Goal: Task Accomplishment & Management: Manage account settings

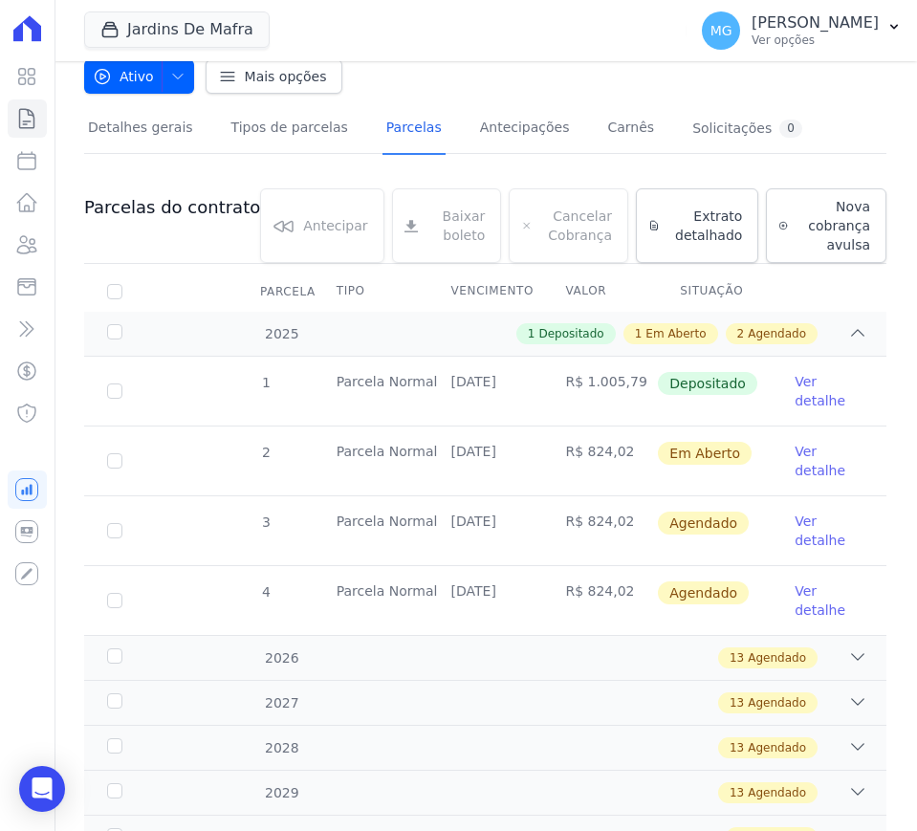
scroll to position [160, 0]
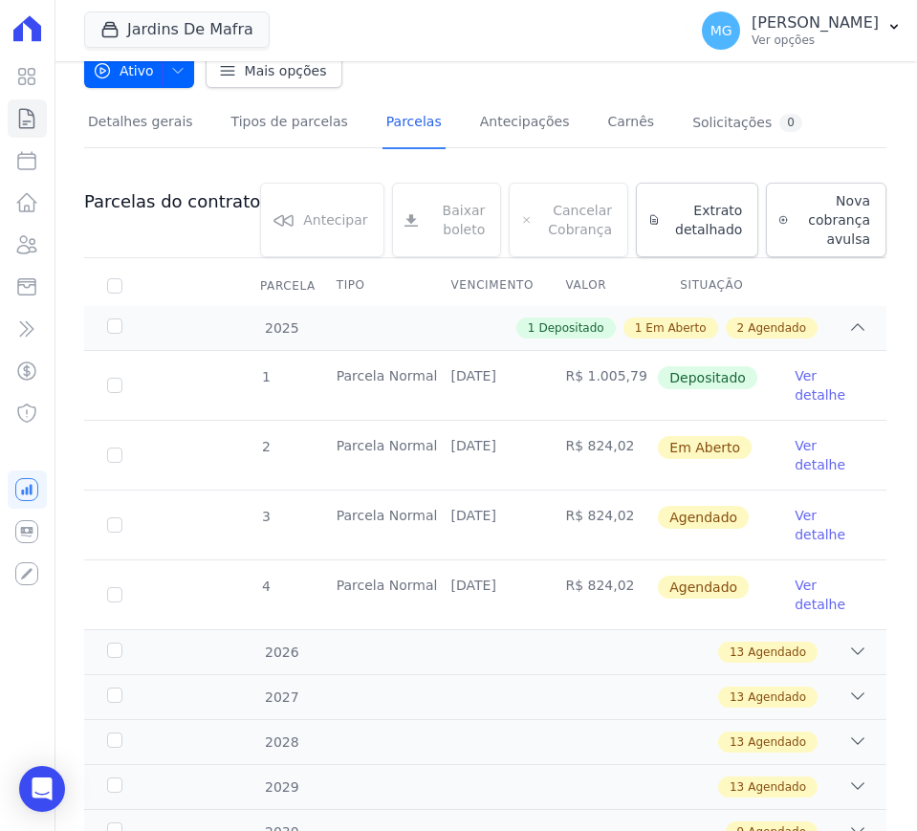
click at [795, 444] on link "Ver detalhe" at bounding box center [829, 455] width 69 height 38
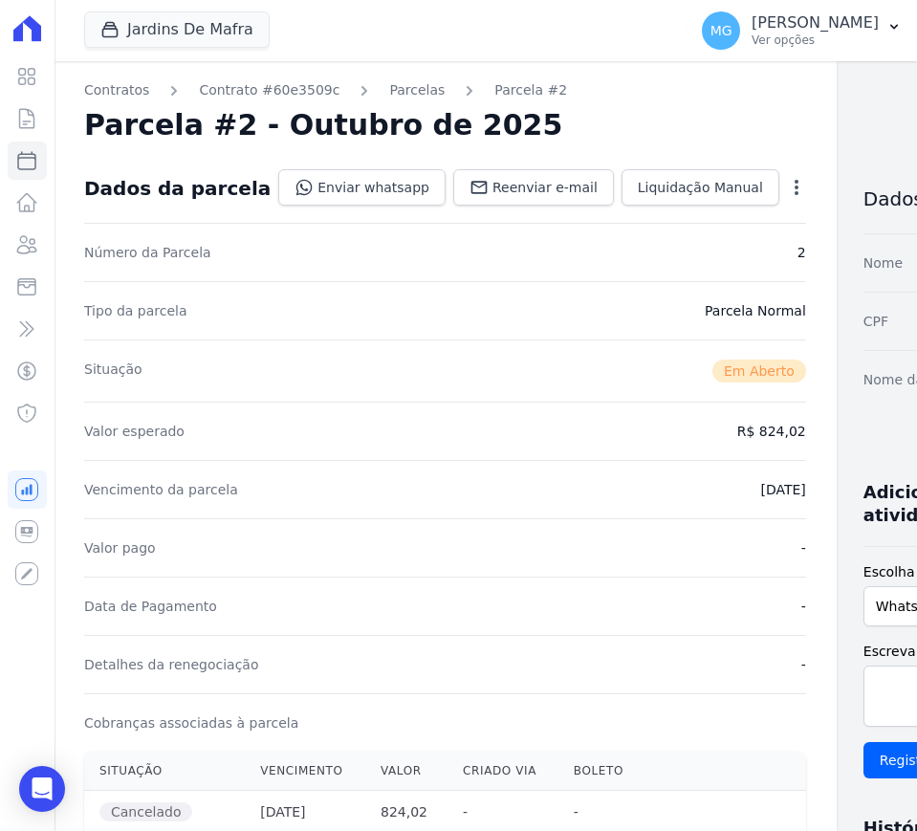
click at [795, 192] on icon "button" at bounding box center [797, 187] width 4 height 15
click at [787, 185] on icon "button" at bounding box center [796, 187] width 19 height 19
click at [787, 182] on icon "button" at bounding box center [796, 187] width 19 height 19
click at [667, 81] on nav "Contratos Contrato #60e3509c Parcelas Parcela #2" at bounding box center [445, 90] width 722 height 20
click at [787, 180] on icon "button" at bounding box center [796, 187] width 19 height 19
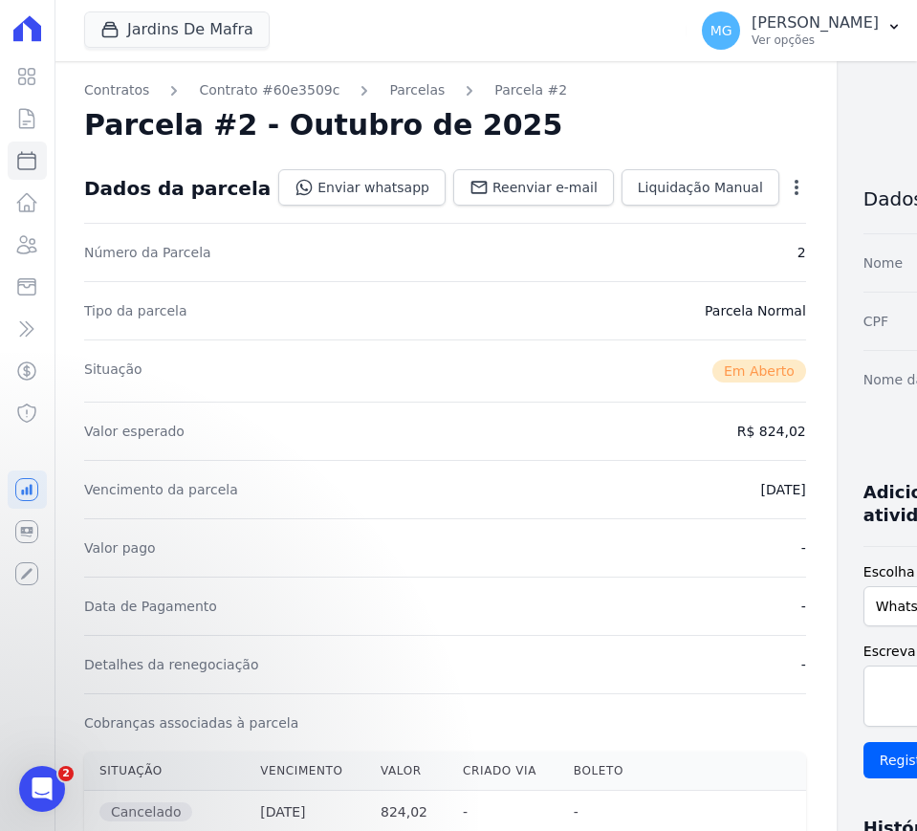
click at [736, 179] on div "Contratos Contrato #60e3509c [GEOGRAPHIC_DATA] Parcela #2 [GEOGRAPHIC_DATA] #2 …" at bounding box center [446, 789] width 784 height 1456
click at [795, 187] on icon "button" at bounding box center [797, 187] width 4 height 15
click at [668, 223] on link "Alterar" at bounding box center [714, 213] width 168 height 34
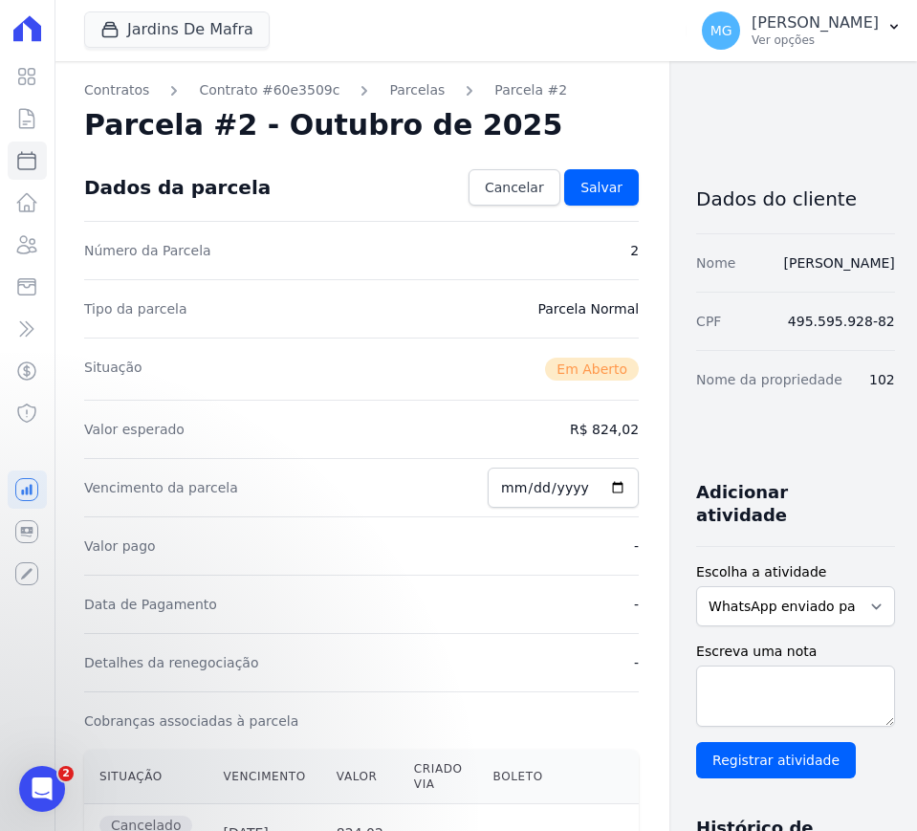
click at [356, 180] on div "Dados da parcela Cancelar [GEOGRAPHIC_DATA]" at bounding box center [361, 187] width 555 height 67
click at [500, 199] on link "Cancelar" at bounding box center [515, 187] width 92 height 36
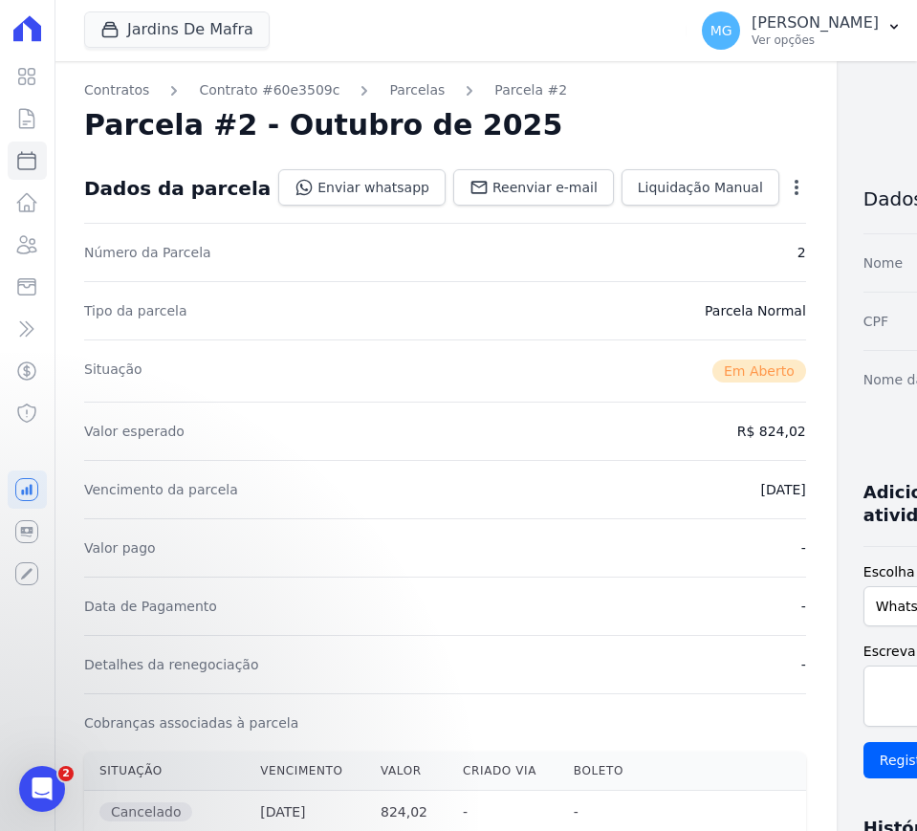
click at [787, 188] on icon "button" at bounding box center [796, 187] width 19 height 19
click at [640, 249] on link "Cancelar Cobrança" at bounding box center [714, 248] width 168 height 34
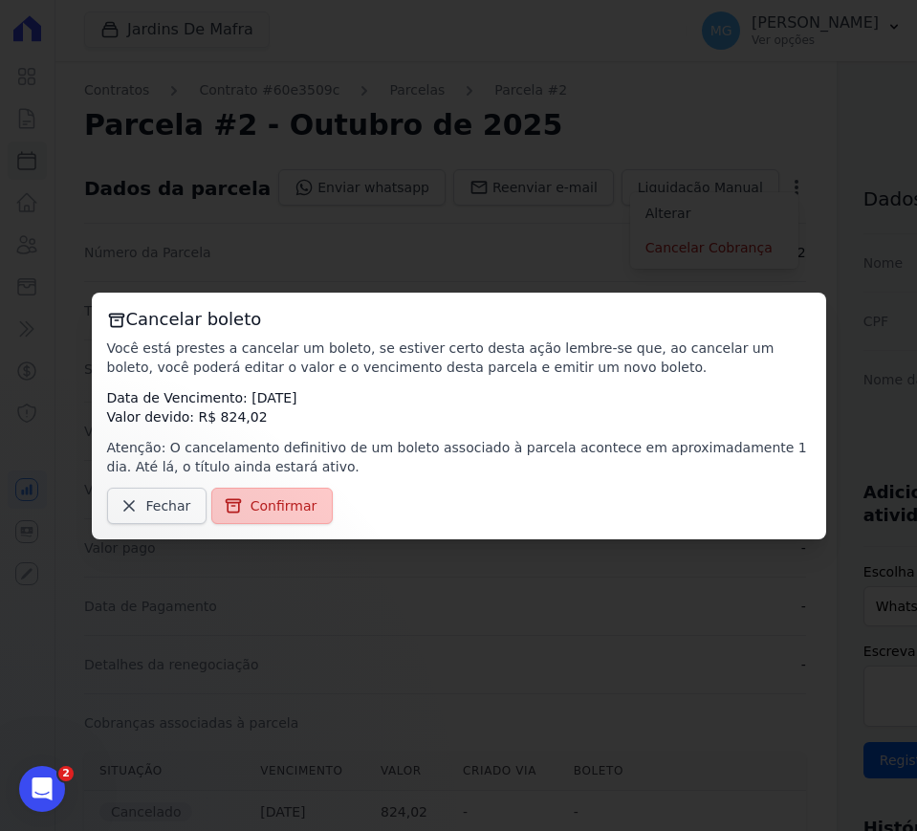
click at [286, 501] on span "Confirmar" at bounding box center [284, 506] width 67 height 19
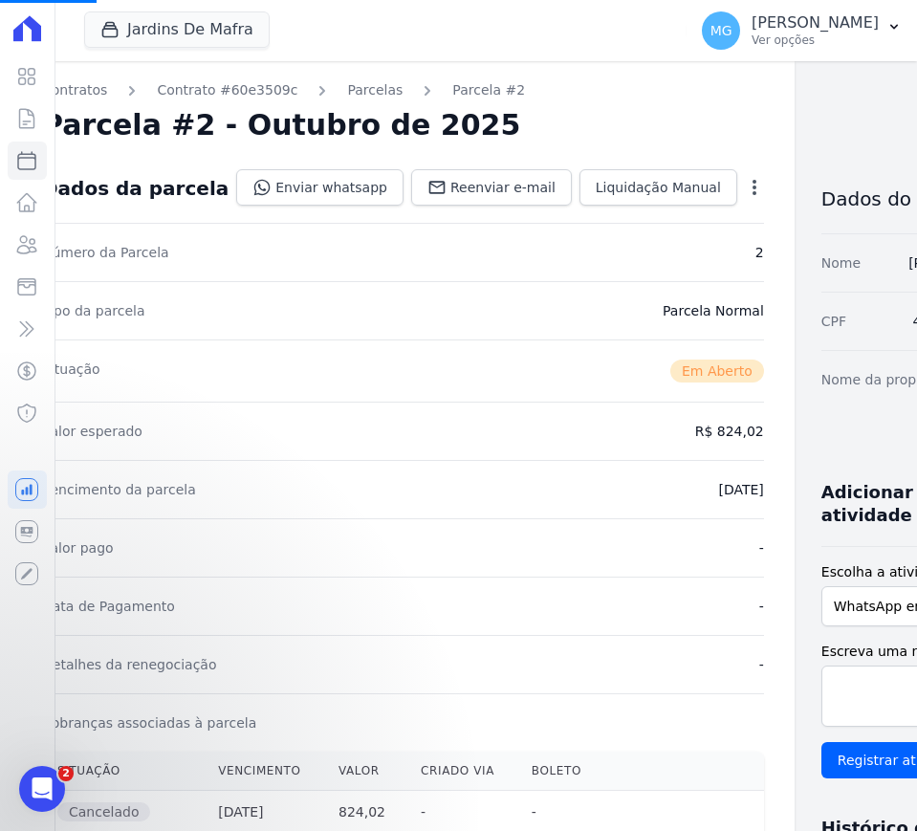
scroll to position [0, 75]
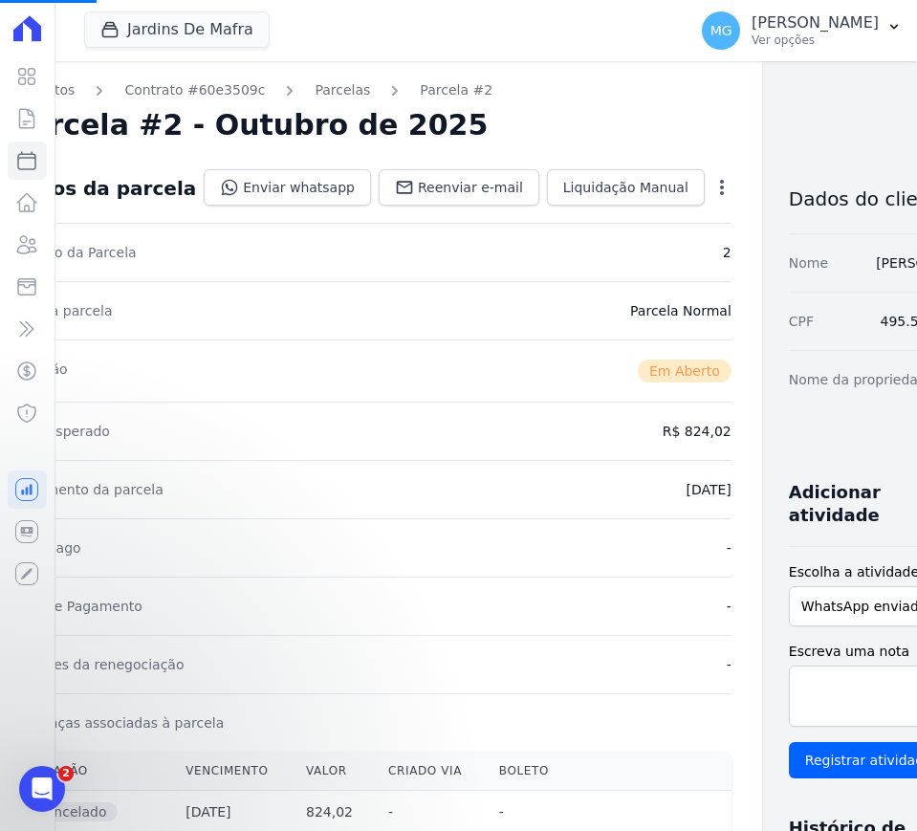
drag, startPoint x: 371, startPoint y: 434, endPoint x: 504, endPoint y: 431, distance: 133.0
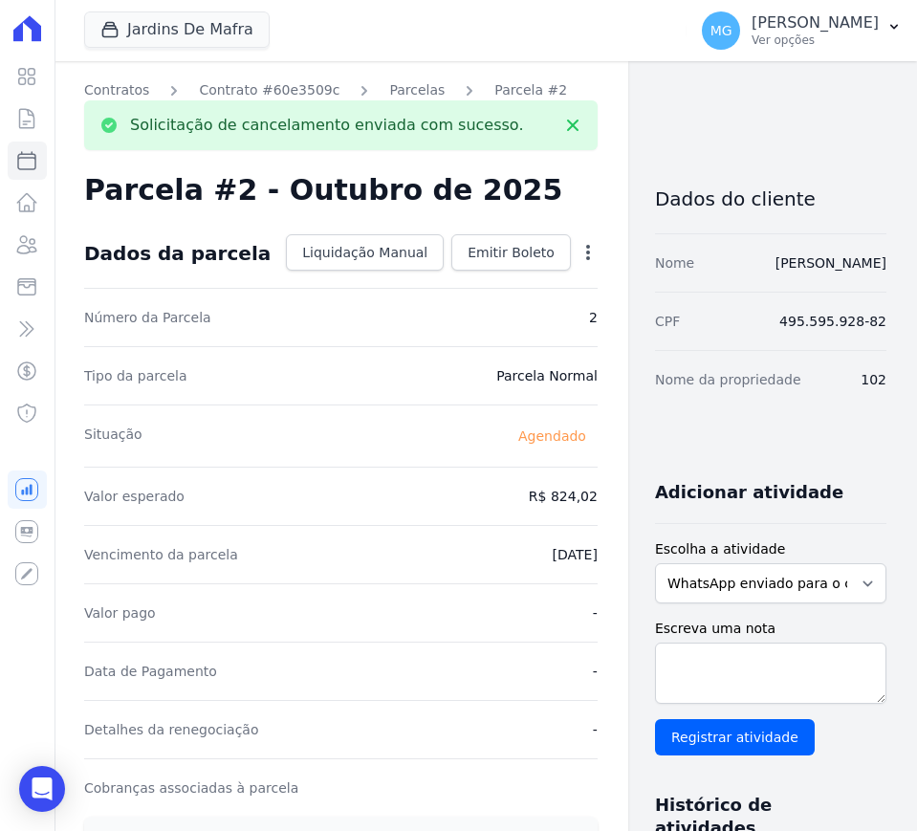
click at [579, 253] on icon "button" at bounding box center [588, 252] width 19 height 19
click at [448, 283] on link "Alterar" at bounding box center [506, 278] width 168 height 34
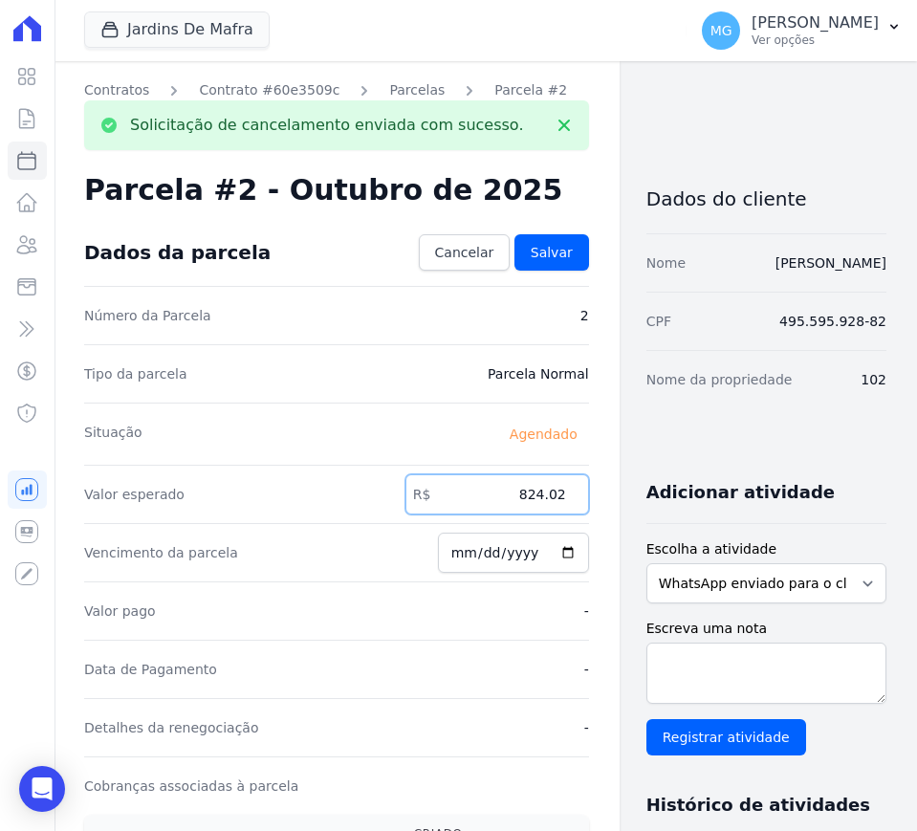
click at [476, 494] on input "824.02" at bounding box center [498, 495] width 184 height 40
click at [477, 495] on input "824.02" at bounding box center [498, 495] width 184 height 40
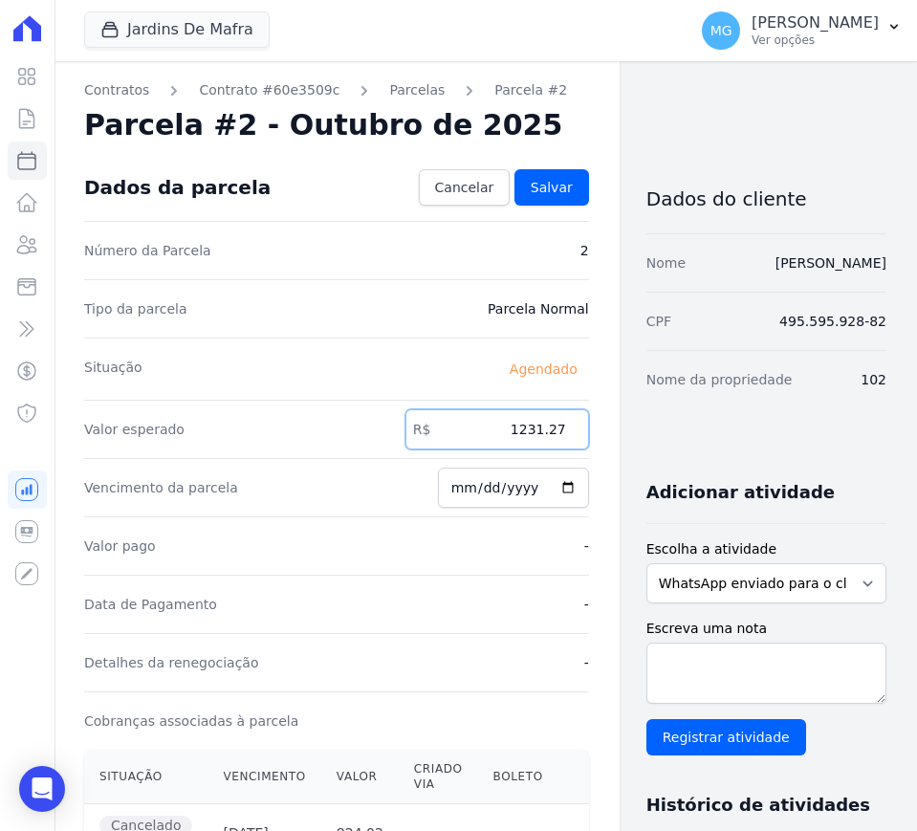
type input "1231.27"
click at [618, 415] on div "Contratos Contrato #60e3509c [GEOGRAPHIC_DATA] Parcela #2 Solicitação de cancel…" at bounding box center [470, 736] width 833 height 1350
click at [522, 199] on link "Salvar" at bounding box center [552, 187] width 75 height 36
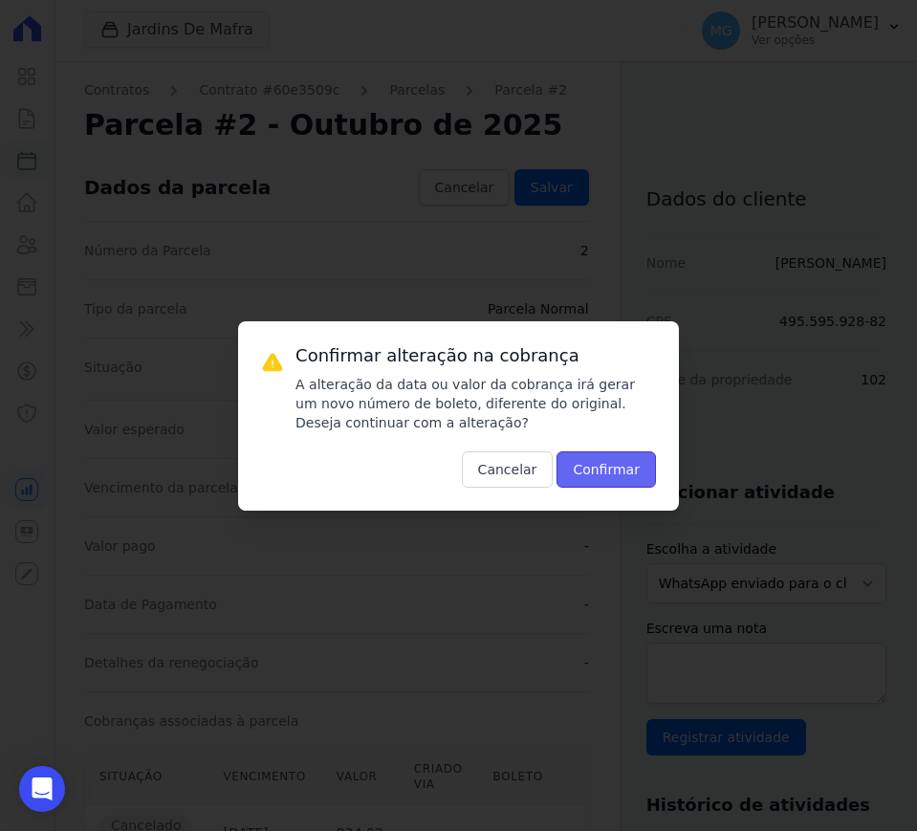
click at [620, 460] on button "Confirmar" at bounding box center [606, 470] width 99 height 36
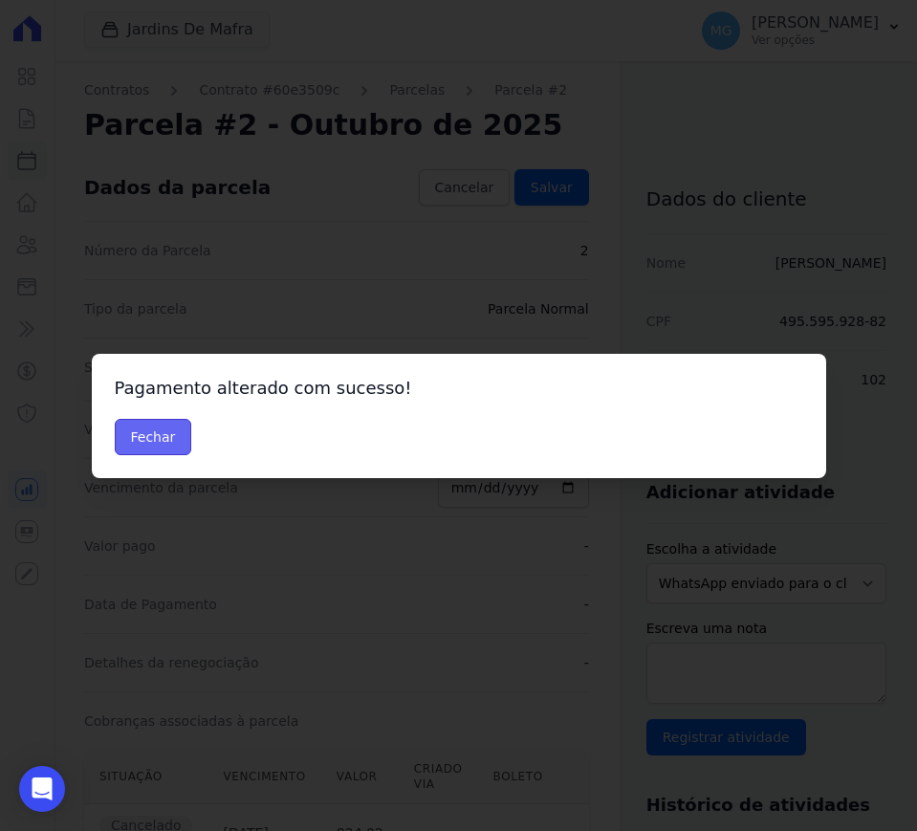
click at [163, 453] on button "Fechar" at bounding box center [153, 437] width 77 height 36
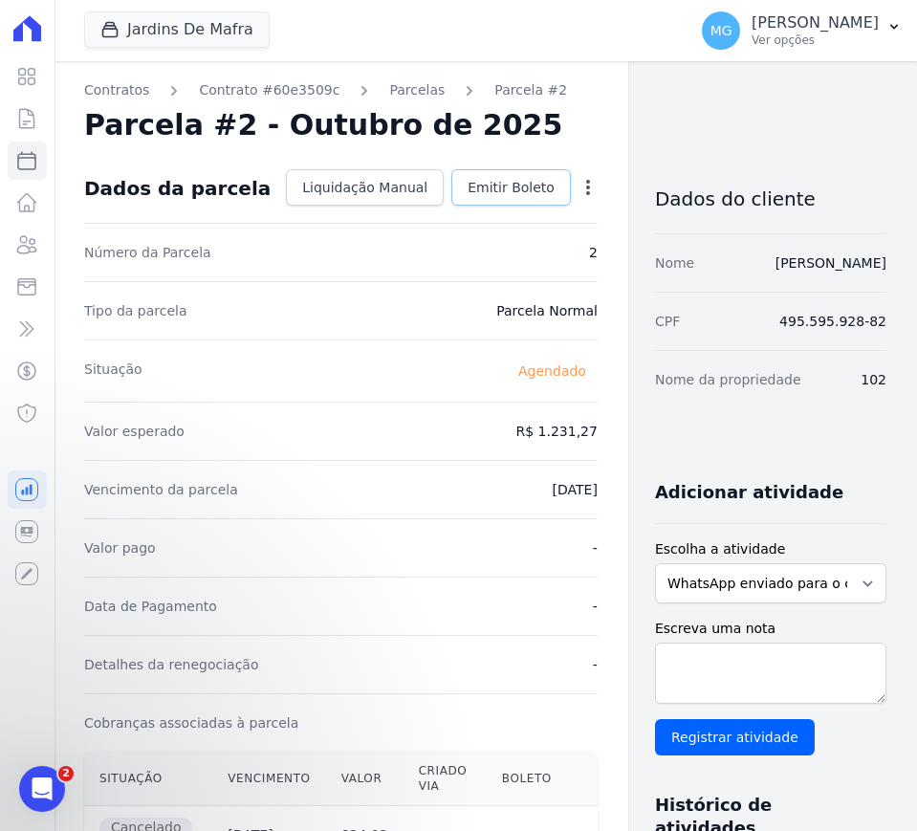
click at [514, 188] on span "Emitir Boleto" at bounding box center [511, 187] width 87 height 19
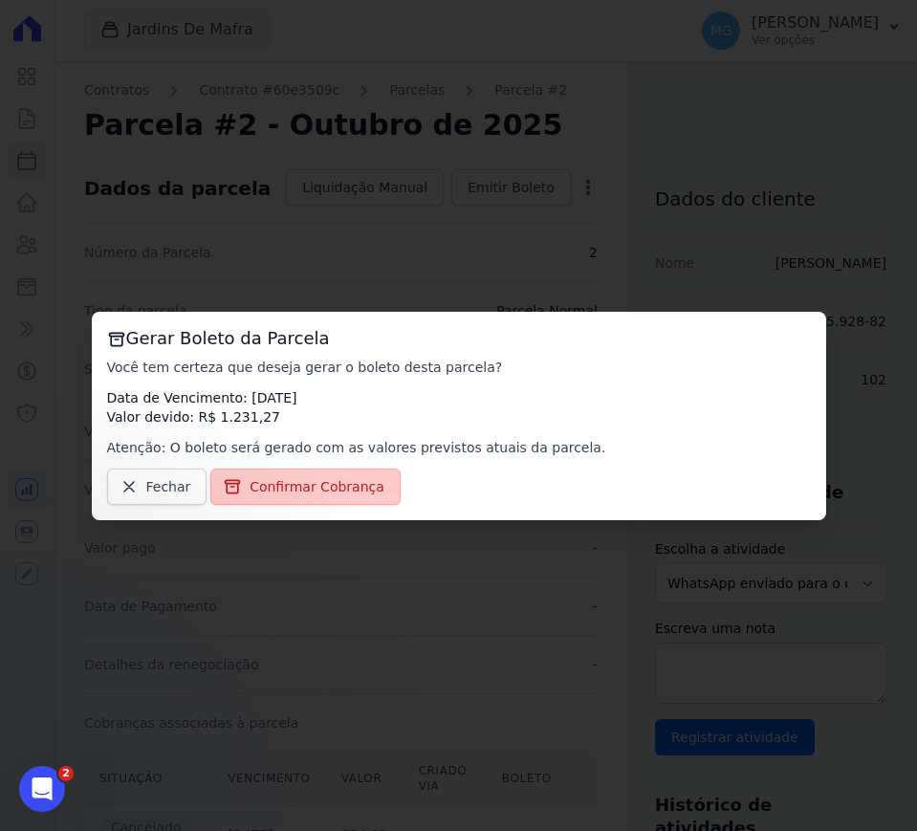
click at [294, 486] on span "Confirmar Cobrança" at bounding box center [317, 486] width 135 height 19
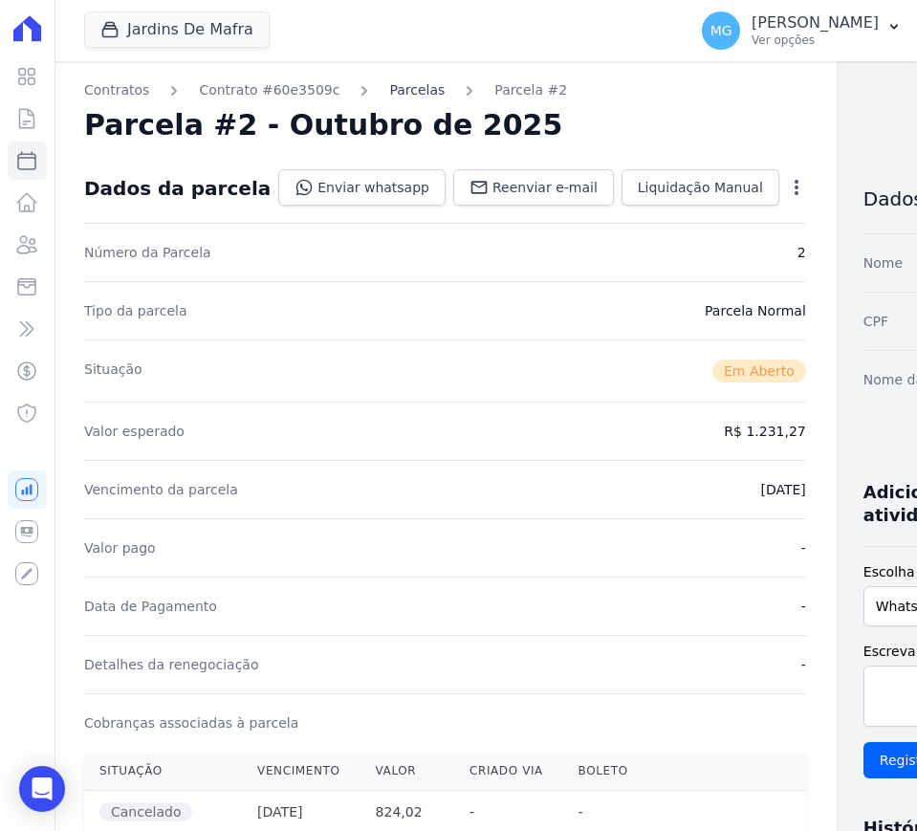
click at [389, 91] on link "Parcelas" at bounding box center [416, 90] width 55 height 20
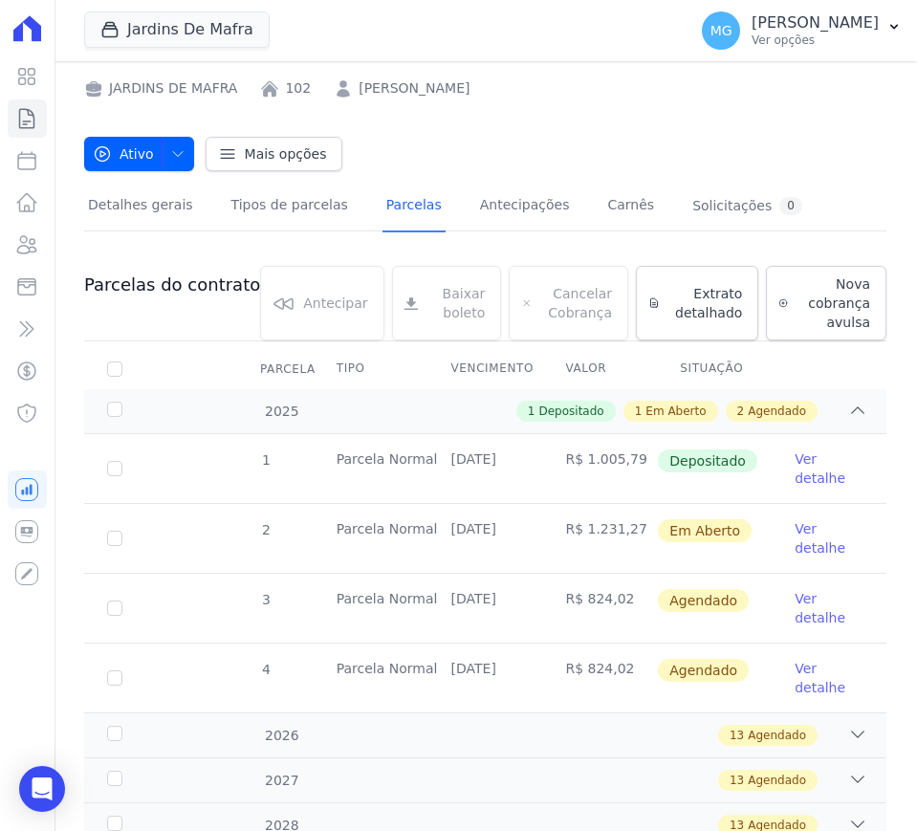
scroll to position [79, 0]
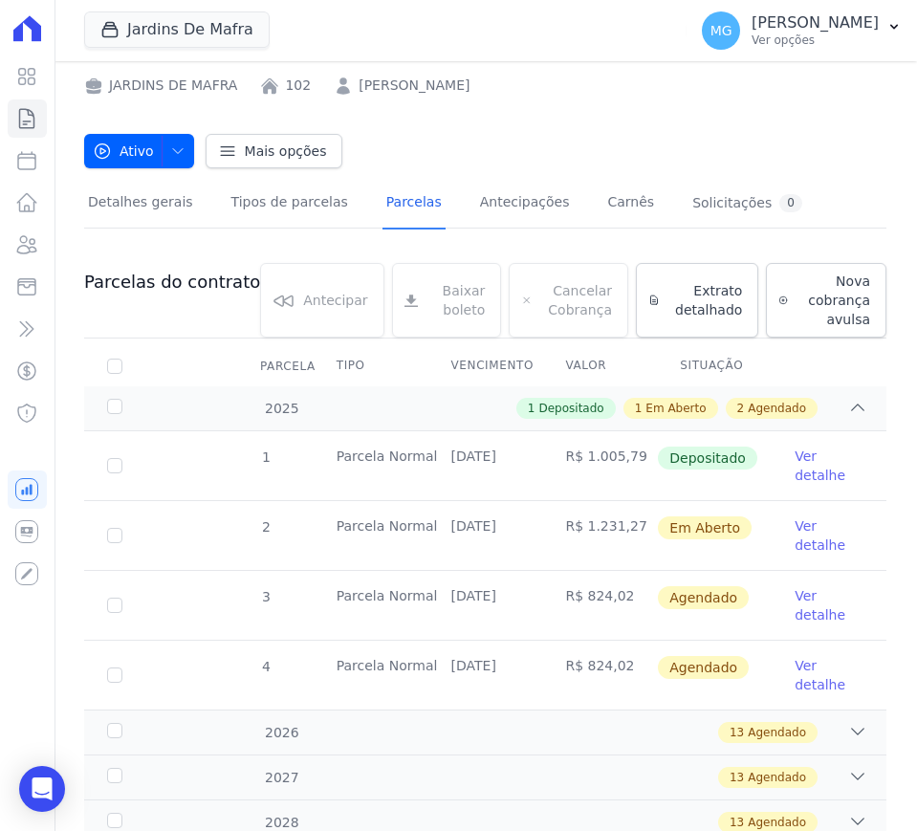
click at [795, 597] on link "Ver detalhe" at bounding box center [829, 605] width 69 height 38
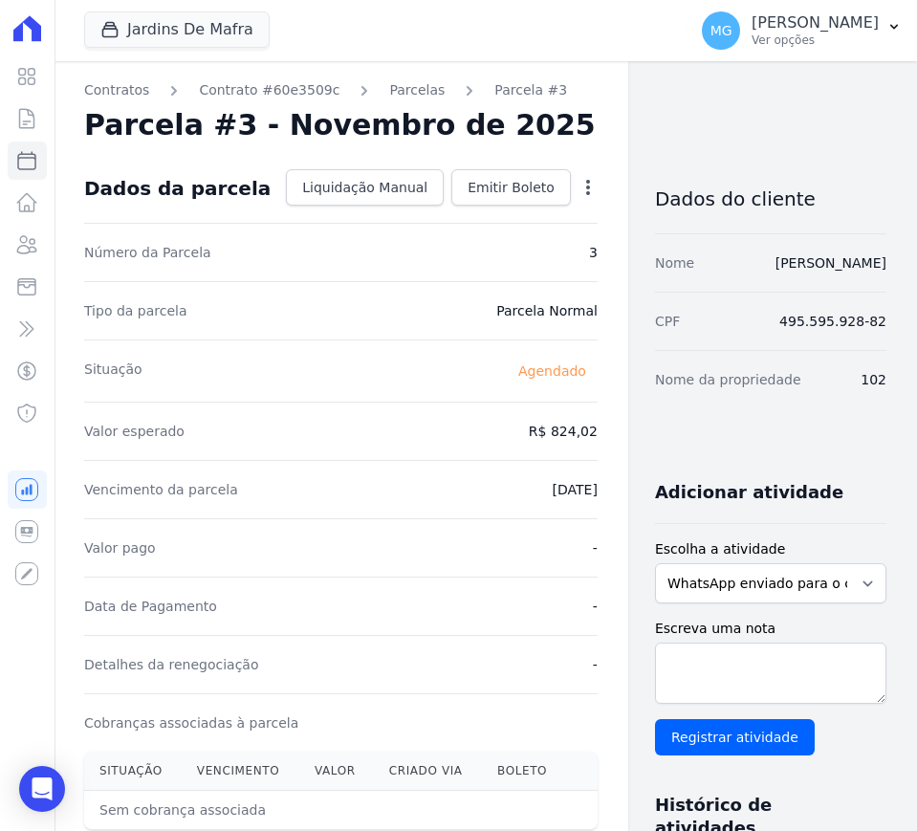
click at [579, 185] on icon "button" at bounding box center [588, 187] width 19 height 19
click at [422, 209] on link "Alterar" at bounding box center [506, 213] width 168 height 34
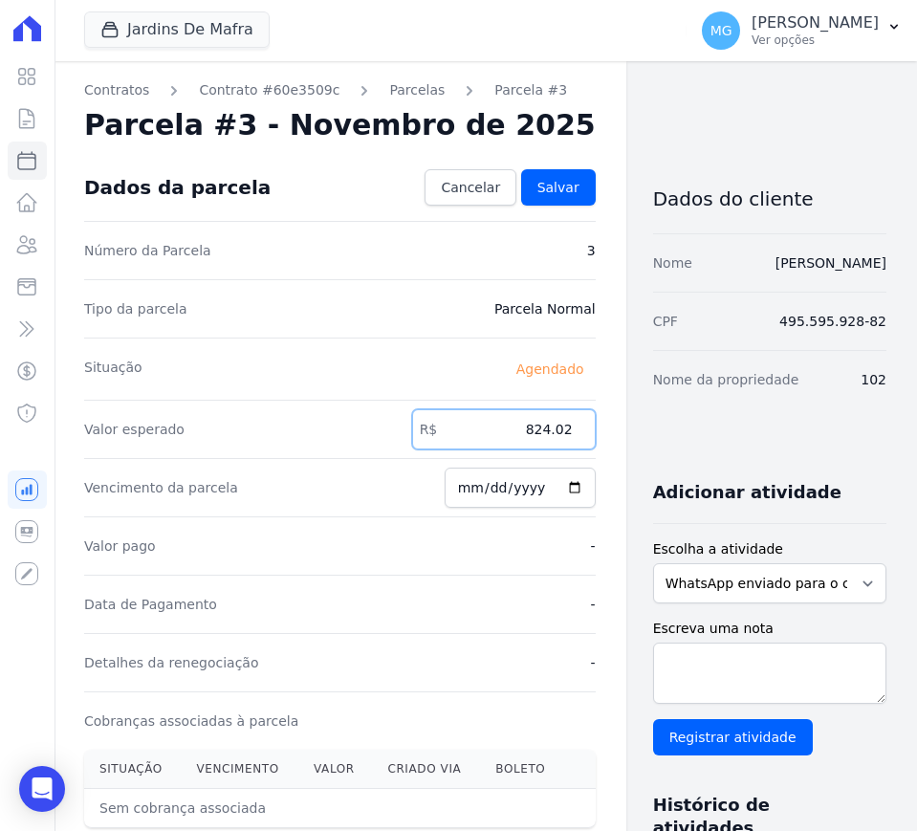
click at [495, 416] on input "824.02" at bounding box center [504, 429] width 184 height 40
click at [510, 427] on input "1320.61" at bounding box center [504, 429] width 184 height 40
type input "1320.61"
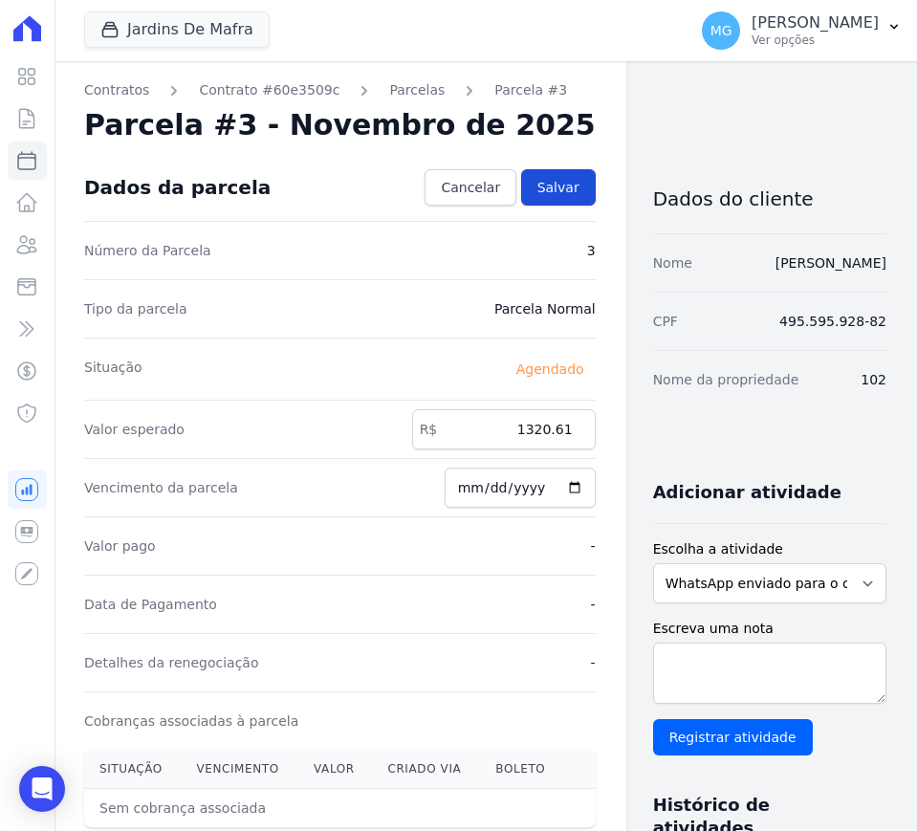
click at [538, 182] on span "Salvar" at bounding box center [559, 187] width 42 height 19
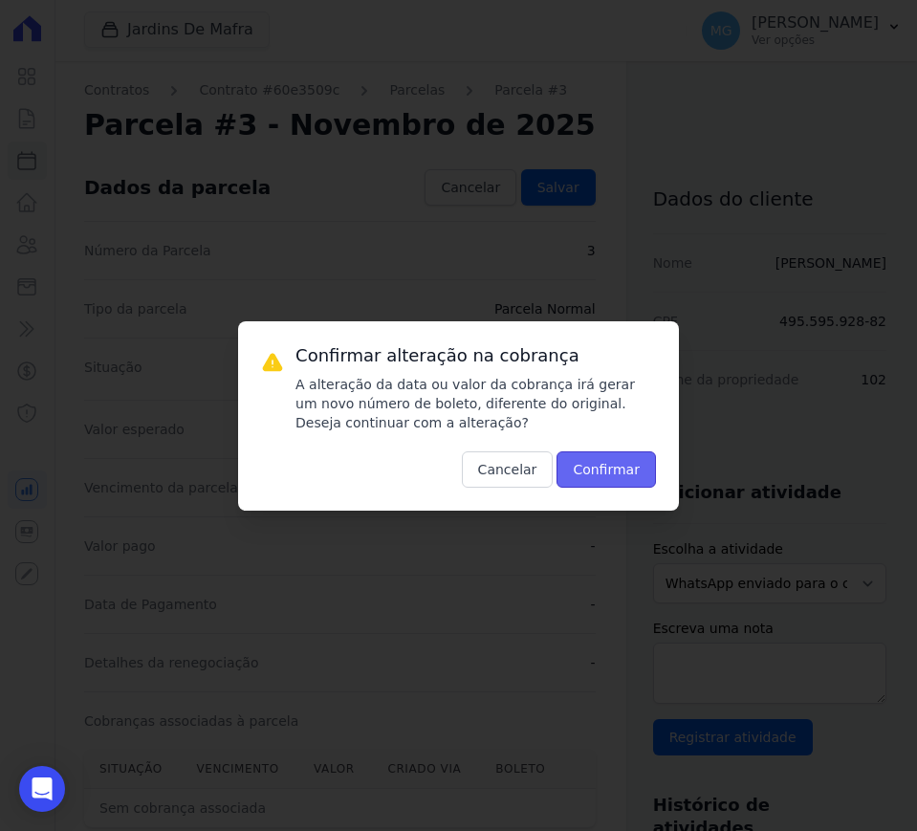
click at [605, 481] on button "Confirmar" at bounding box center [606, 470] width 99 height 36
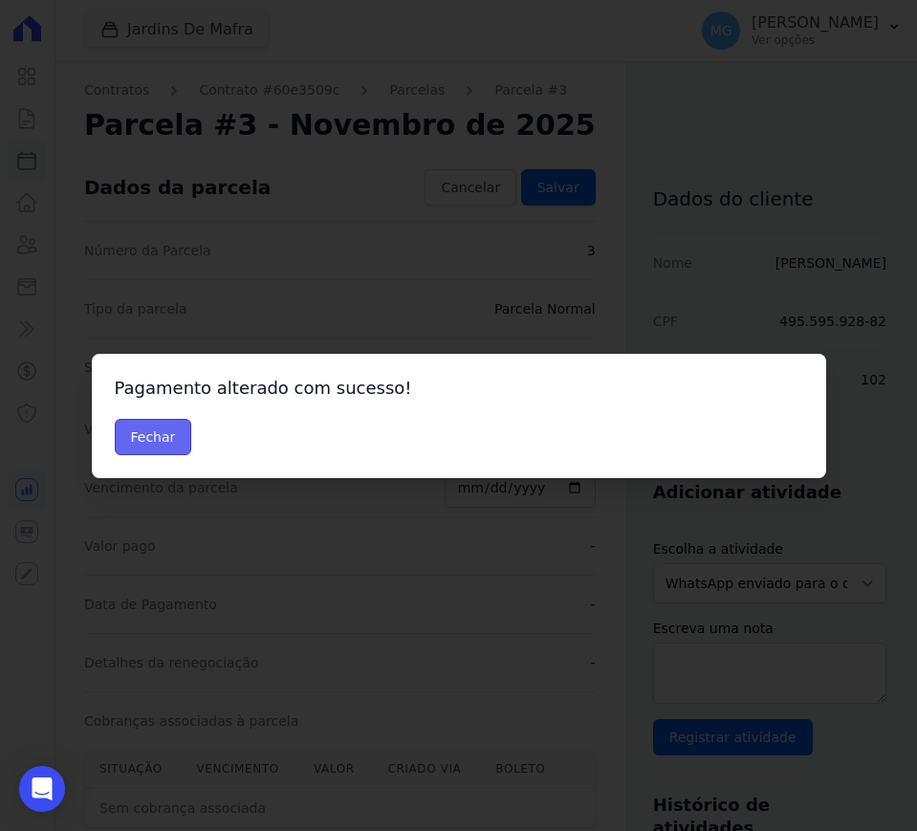
click at [162, 426] on button "Fechar" at bounding box center [153, 437] width 77 height 36
